Goal: Information Seeking & Learning: Learn about a topic

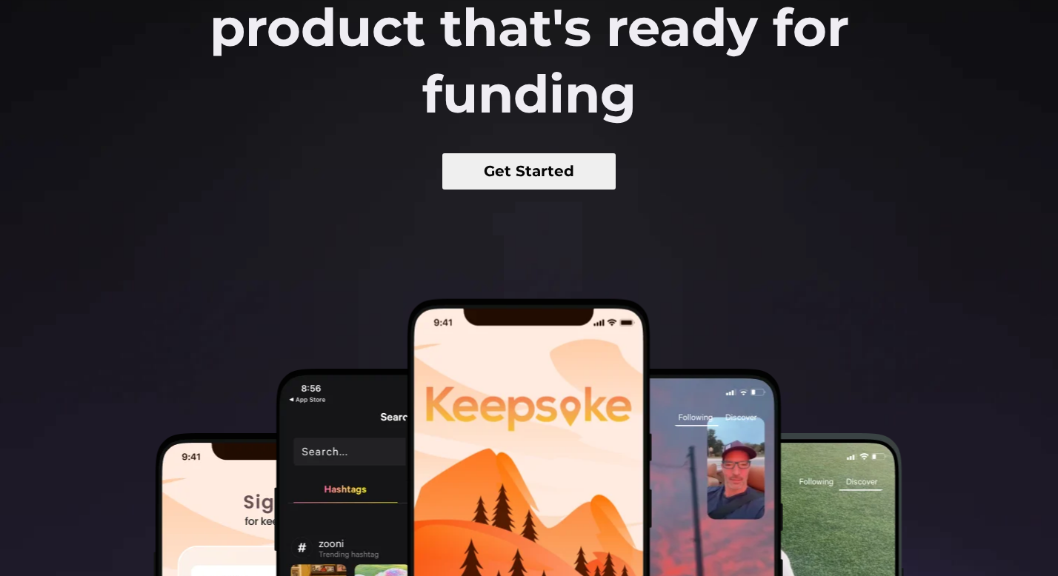
click at [521, 162] on button "Get Started" at bounding box center [529, 171] width 174 height 36
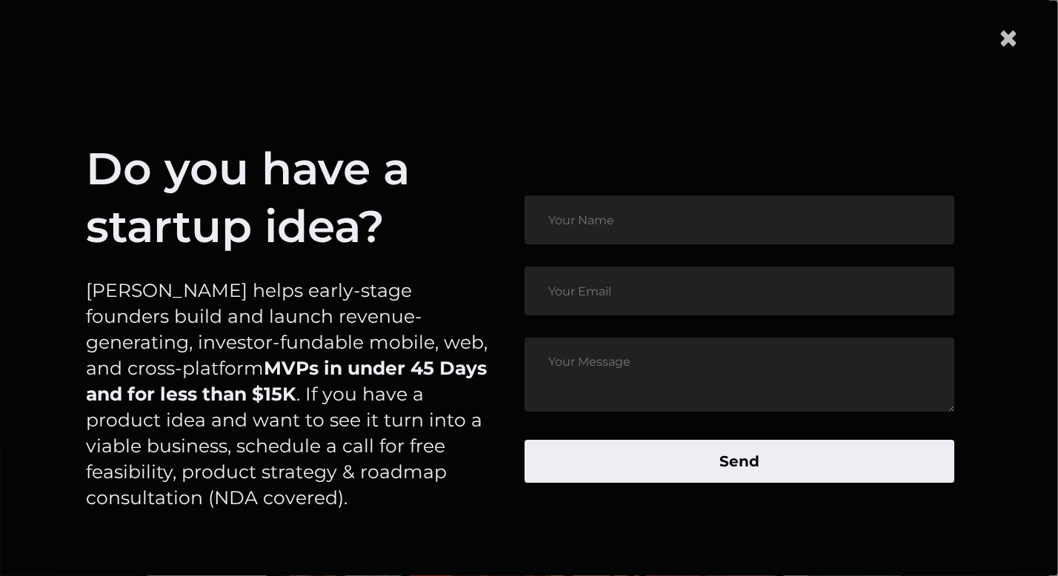
click at [1019, 39] on span "×" at bounding box center [1008, 38] width 22 height 45
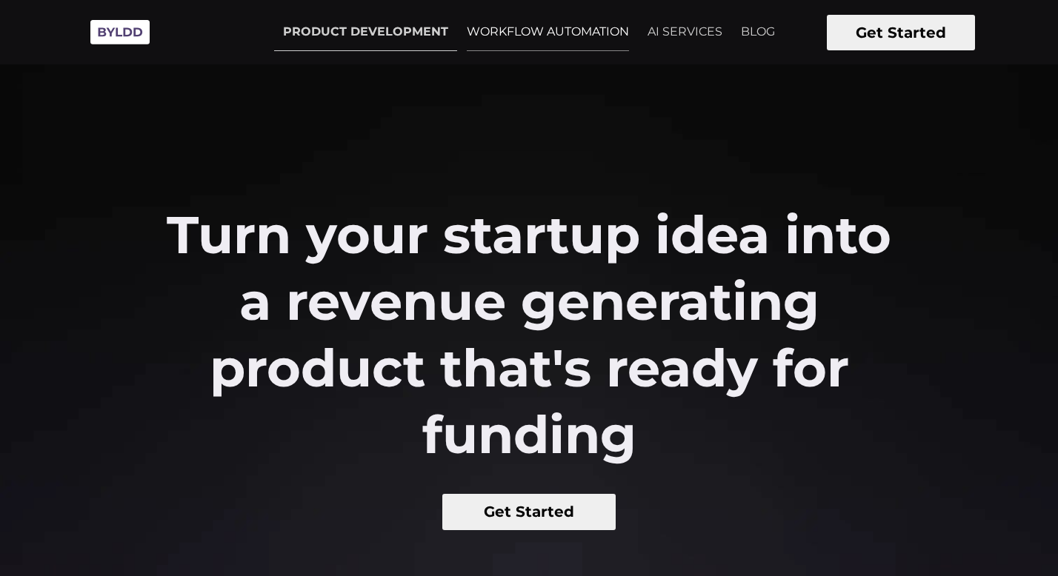
click at [547, 30] on link "WORKFLOW AUTOMATION" at bounding box center [548, 31] width 180 height 37
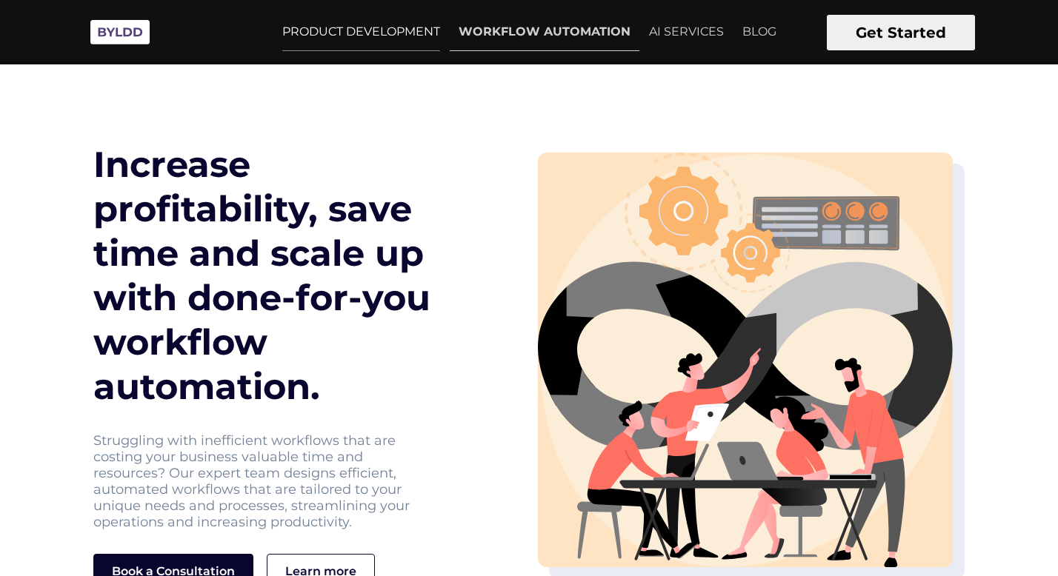
click at [409, 27] on link "PRODUCT DEVELOPMENT" at bounding box center [361, 31] width 176 height 37
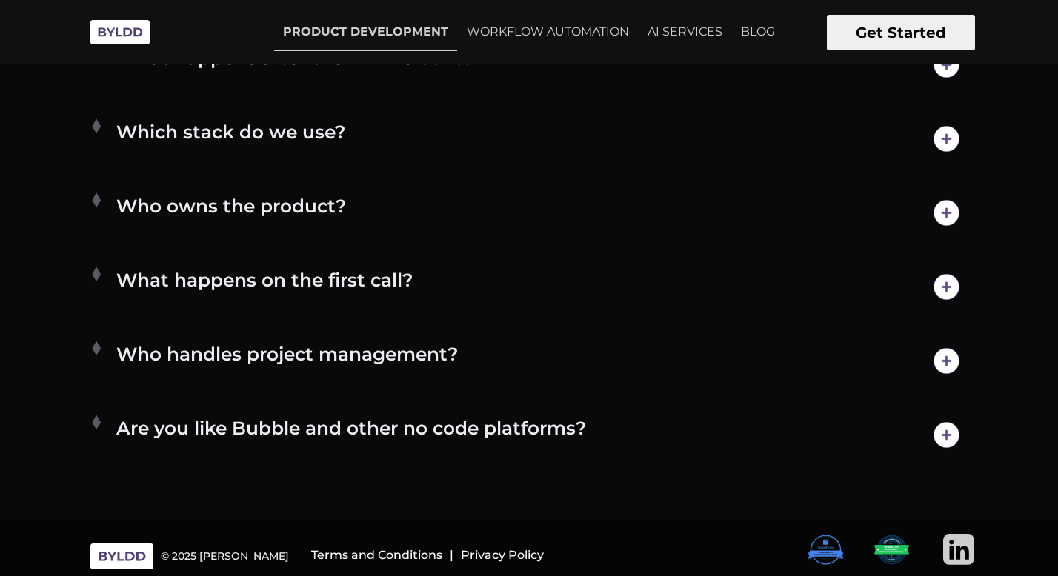
scroll to position [7839, 0]
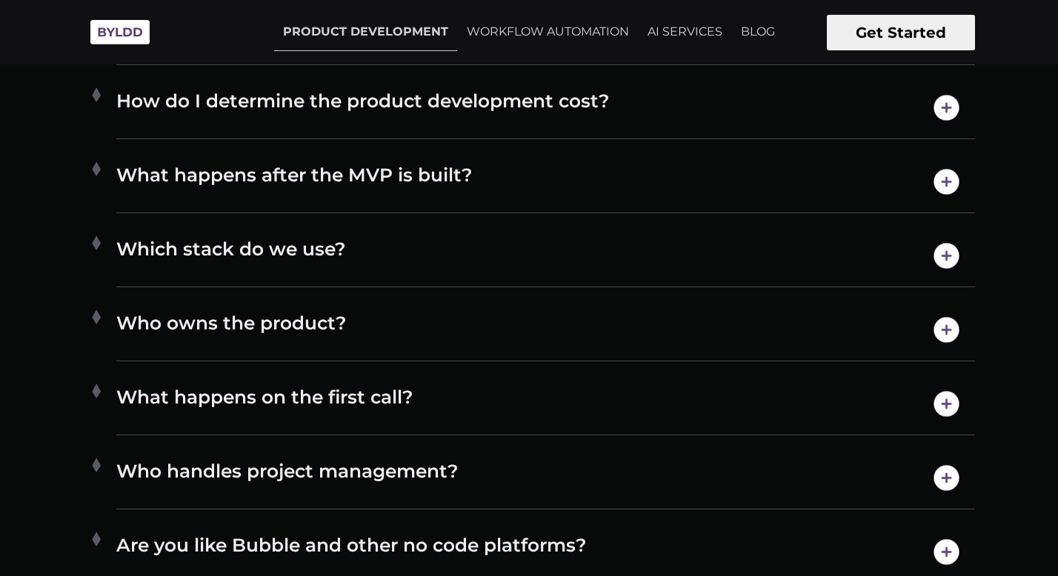
click at [509, 243] on h4 "Which stack do we use?" at bounding box center [545, 256] width 859 height 38
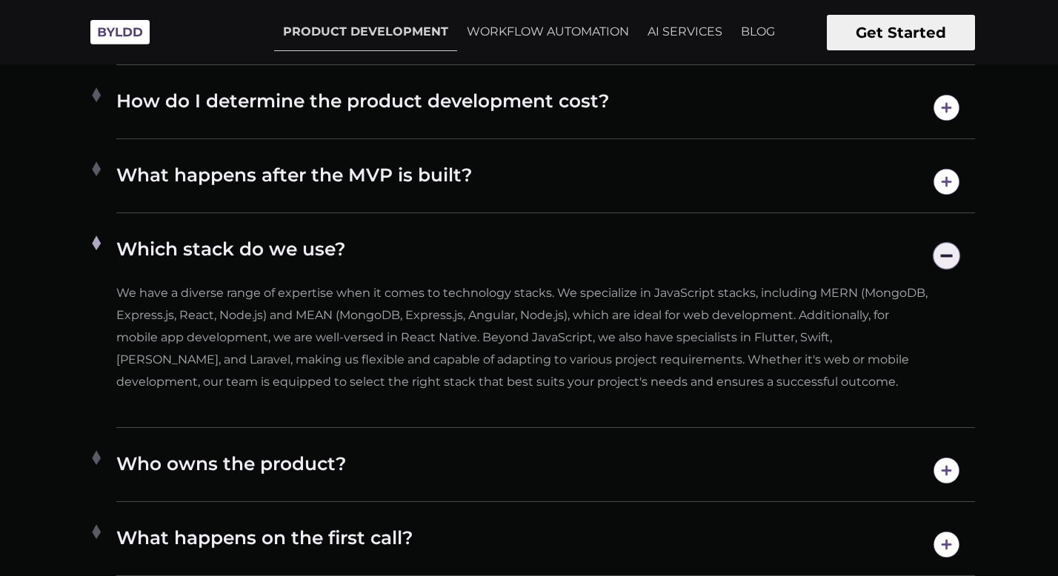
click at [509, 243] on h4 "Which stack do we use?" at bounding box center [545, 256] width 859 height 38
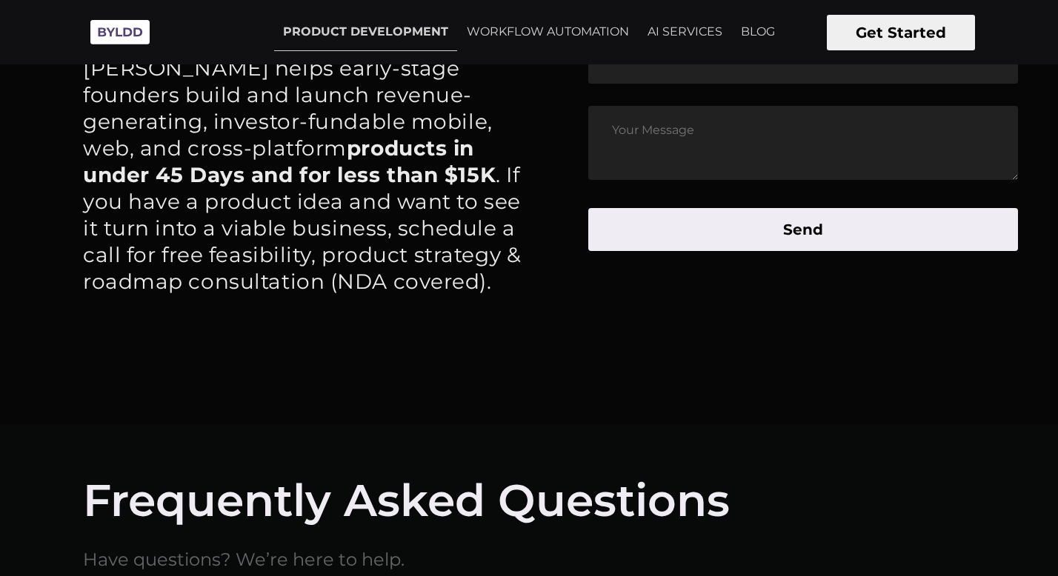
scroll to position [7000, 0]
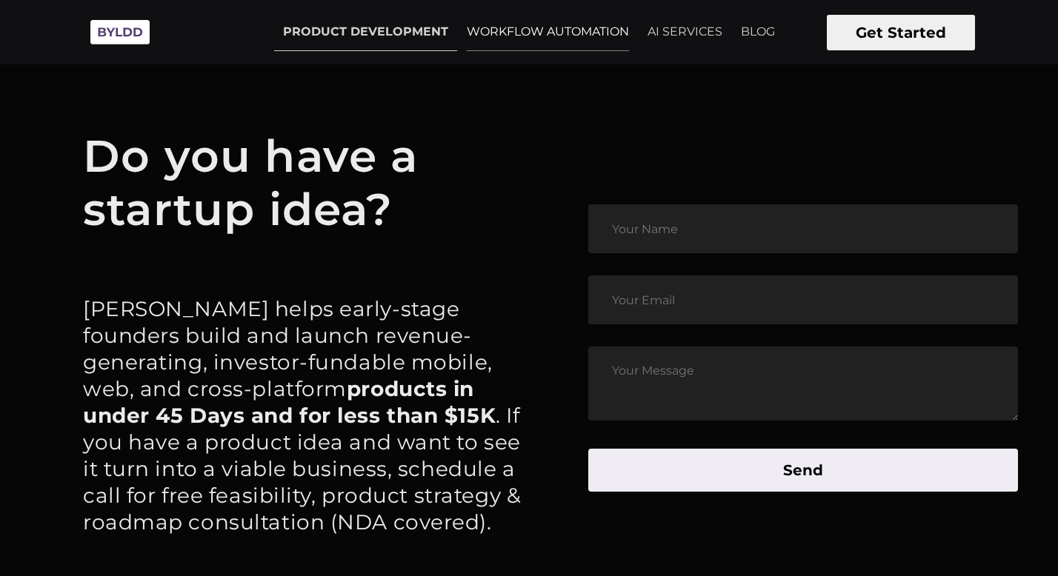
click at [540, 35] on link "WORKFLOW AUTOMATION" at bounding box center [548, 31] width 180 height 37
click at [693, 26] on link "AI SERVICES" at bounding box center [685, 31] width 93 height 37
